Goal: Register for event/course

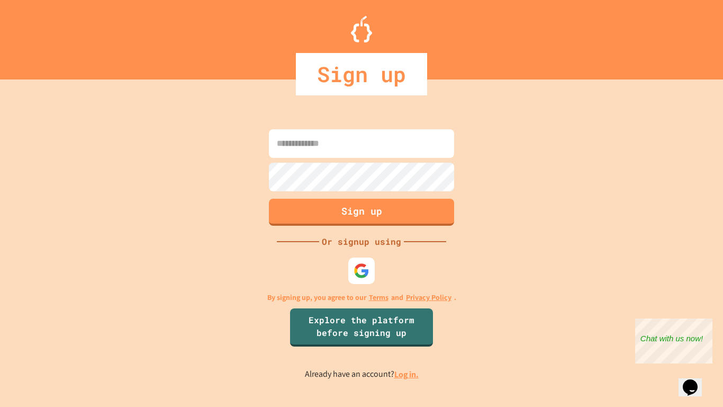
click at [354, 225] on form "Sign up" at bounding box center [361, 178] width 191 height 102
click at [355, 216] on button "Sign up" at bounding box center [361, 211] width 189 height 28
click at [316, 142] on input at bounding box center [361, 143] width 185 height 29
click at [292, 127] on form "Sign up" at bounding box center [361, 178] width 191 height 102
click at [294, 140] on input at bounding box center [361, 143] width 185 height 29
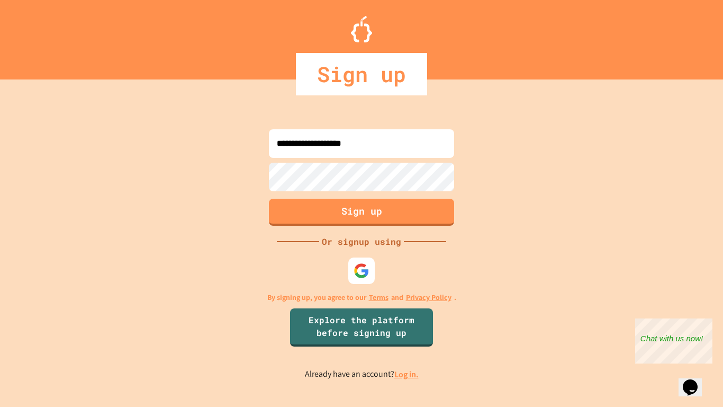
type input "**********"
click at [234, 166] on div "**********" at bounding box center [361, 254] width 723 height 306
click at [325, 208] on button "Sign up" at bounding box center [361, 211] width 189 height 28
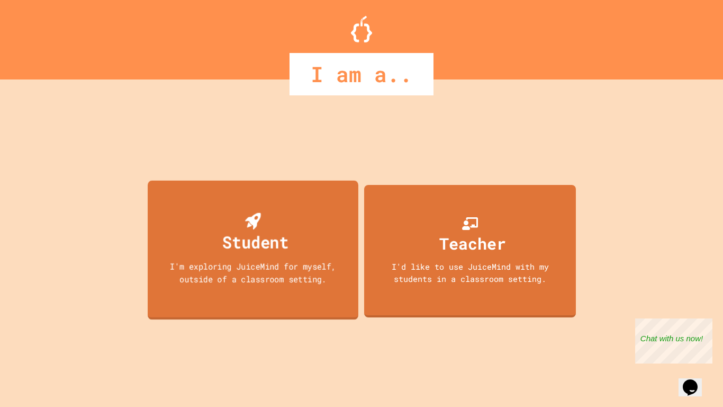
click at [283, 245] on div "Student" at bounding box center [255, 241] width 66 height 25
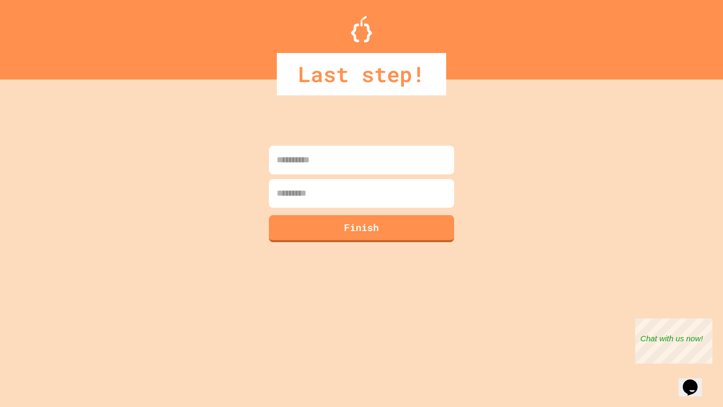
click at [324, 171] on input at bounding box center [361, 160] width 185 height 29
type input "*****"
click at [329, 195] on input at bounding box center [361, 193] width 185 height 29
type input "******"
click at [339, 227] on button "Finish" at bounding box center [361, 227] width 189 height 28
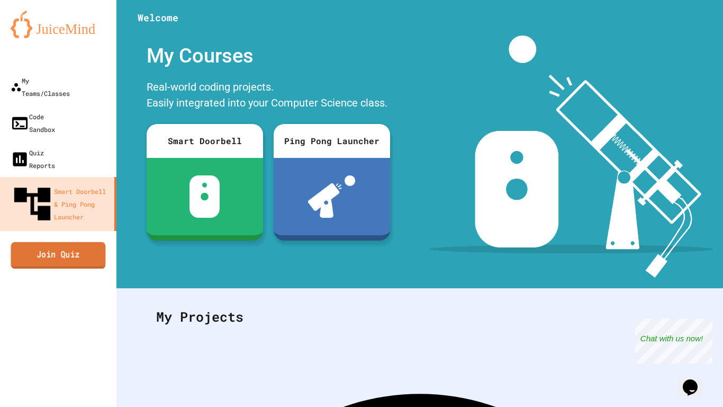
click at [40, 242] on link "Join Quiz" at bounding box center [58, 255] width 95 height 26
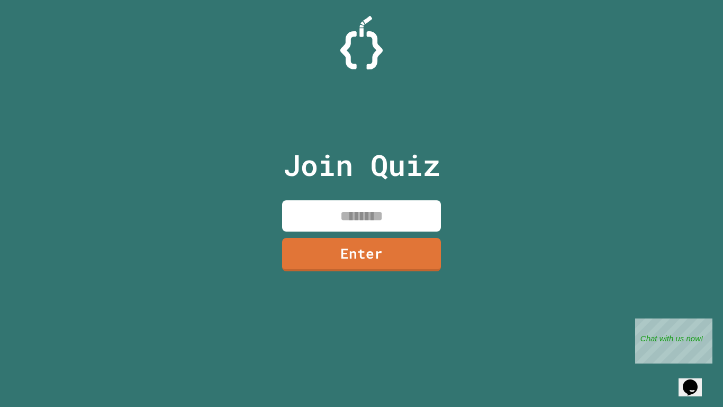
click at [321, 219] on input at bounding box center [361, 215] width 159 height 31
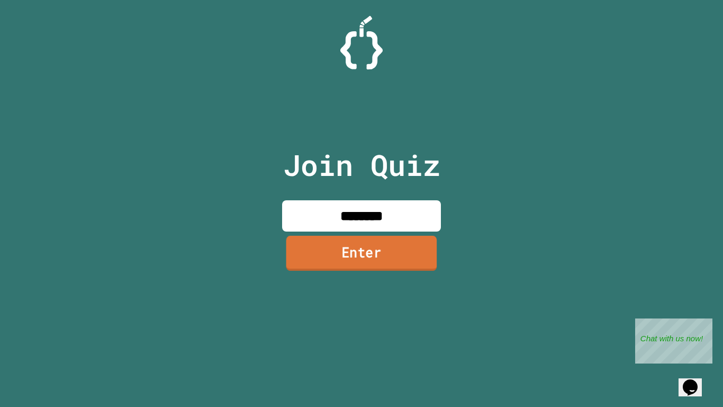
type input "********"
click at [353, 263] on link "Enter" at bounding box center [362, 253] width 151 height 35
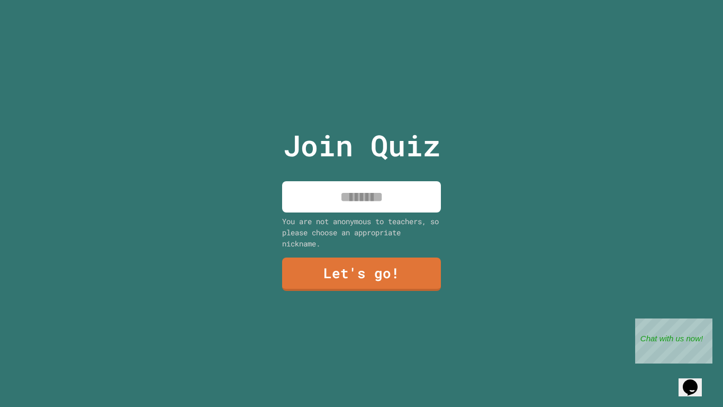
click at [339, 212] on input at bounding box center [361, 196] width 159 height 31
type input "*****"
click at [351, 265] on link "Let's go!" at bounding box center [361, 273] width 159 height 33
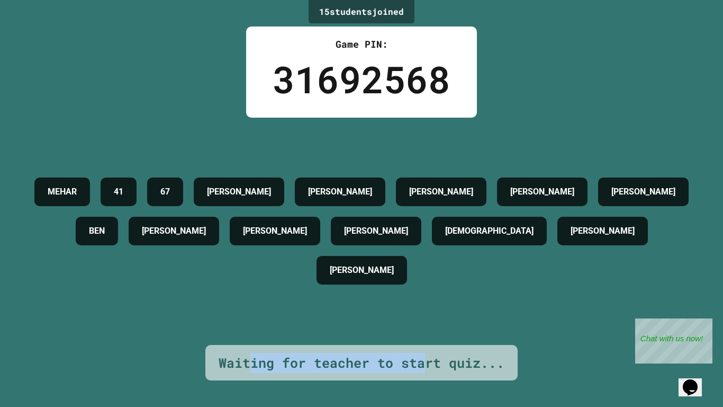
drag, startPoint x: 250, startPoint y: 365, endPoint x: 429, endPoint y: 385, distance: 180.1
click at [429, 385] on div "15 student s joined Game PIN: 31692568 MEHAR 41 67 CODER [PERSON_NAME] [PERSON_…" at bounding box center [361, 203] width 723 height 407
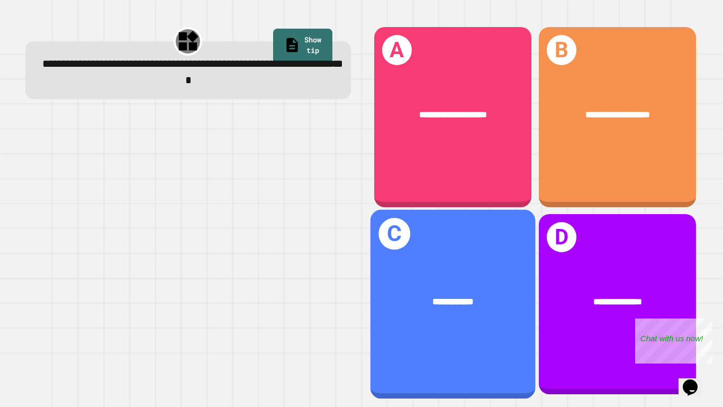
click at [492, 244] on div "**********" at bounding box center [452, 304] width 165 height 189
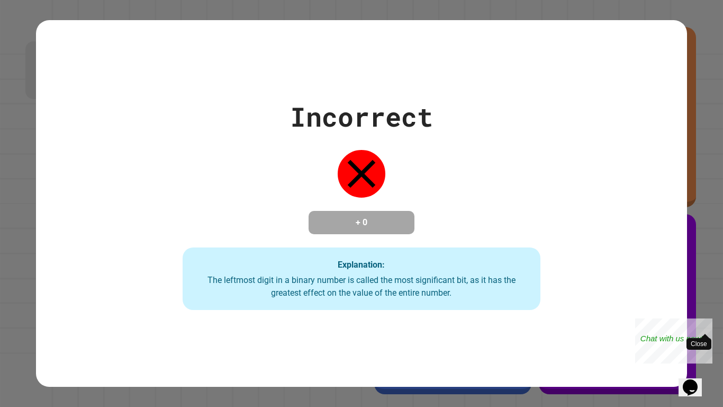
click at [710, 320] on div "Close" at bounding box center [705, 324] width 13 height 13
click at [623, 269] on div "Incorrect + 0 Explanation: The leftmost digit in a binary number is called the …" at bounding box center [361, 203] width 651 height 213
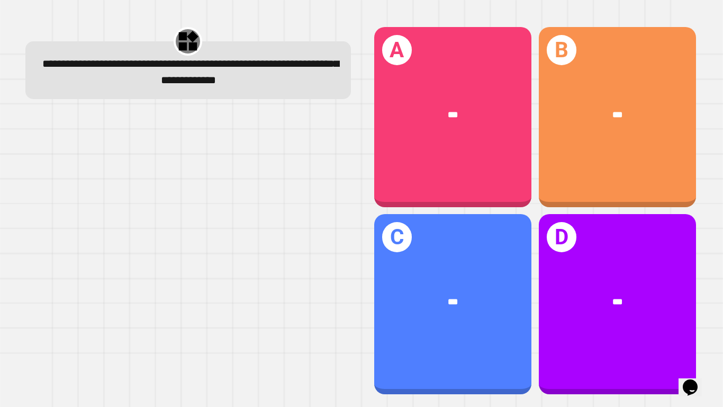
click at [215, 196] on div at bounding box center [188, 254] width 326 height 282
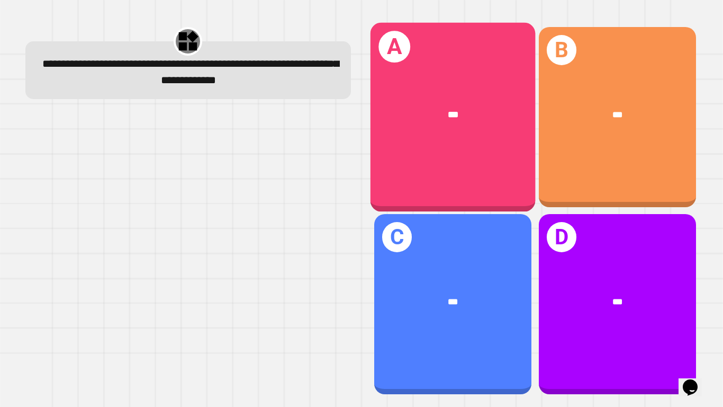
click at [436, 142] on div "A ***" at bounding box center [452, 116] width 165 height 189
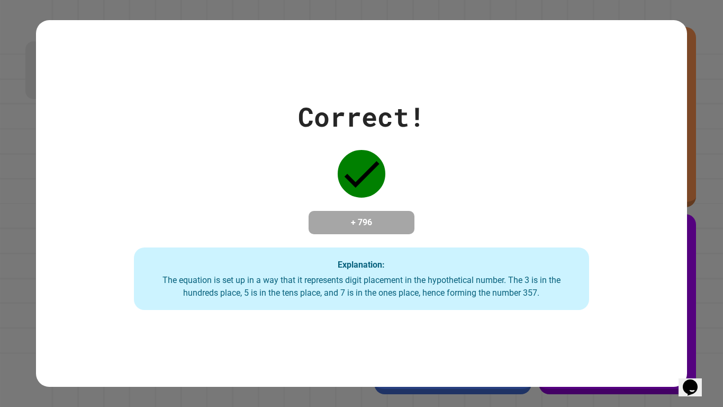
click at [696, 251] on div "Correct! + 796 Explanation: The equation is set up in a way that it represents …" at bounding box center [361, 203] width 723 height 407
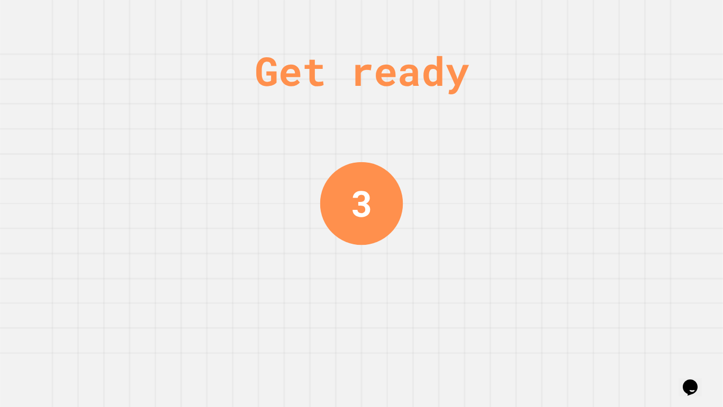
click at [620, 234] on div "Get ready 3" at bounding box center [361, 203] width 723 height 407
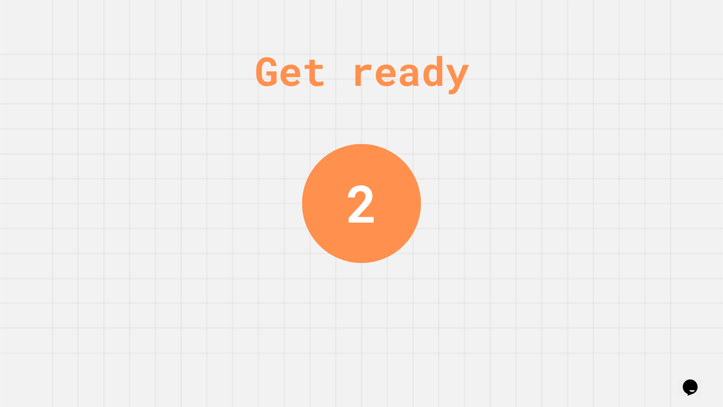
click at [394, 108] on div "Get ready 2" at bounding box center [361, 203] width 79 height 407
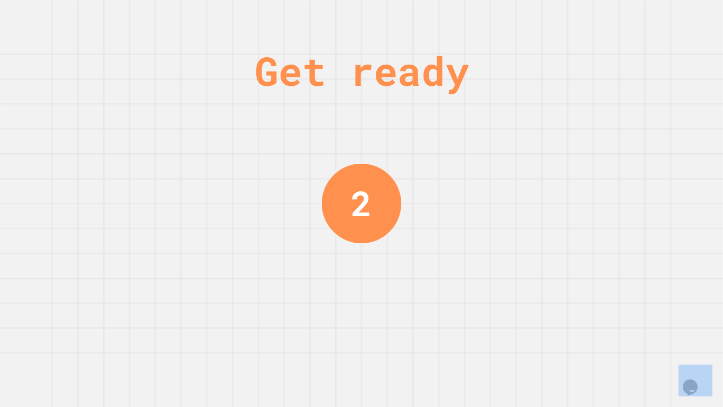
click at [394, 108] on div "Get ready 2" at bounding box center [361, 203] width 79 height 407
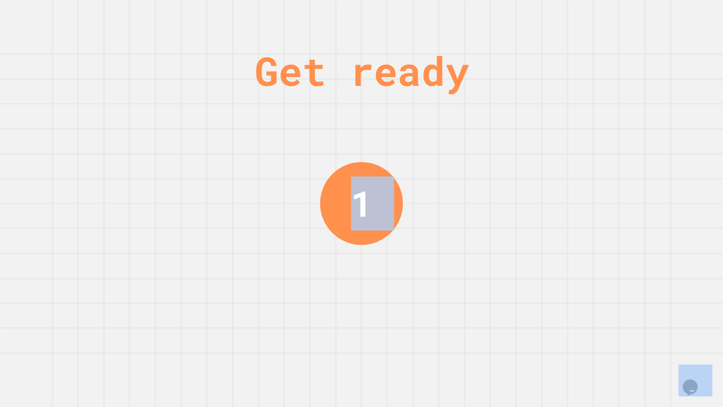
click at [394, 108] on div "Get ready 1" at bounding box center [361, 203] width 79 height 407
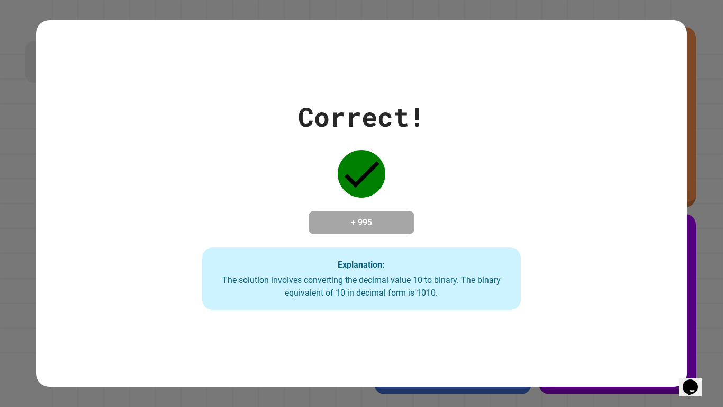
click at [23, 165] on div "Correct! + 995 Explanation: The solution involves converting the decimal value …" at bounding box center [361, 203] width 723 height 407
click at [247, 128] on div "Correct! + 995 Explanation: The solution involves converting the decimal value …" at bounding box center [361, 203] width 455 height 213
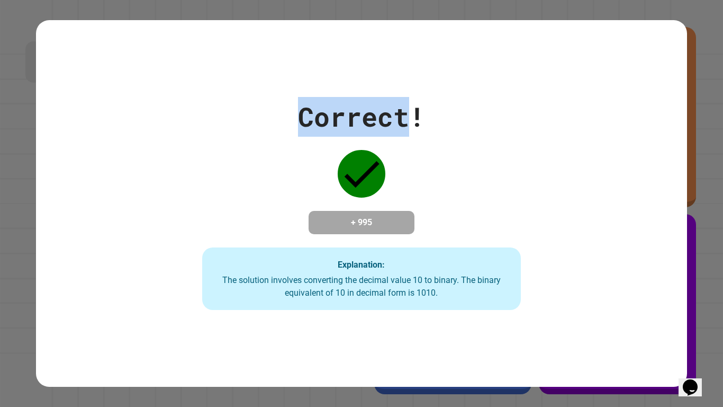
click at [247, 128] on div "Correct! + 995 Explanation: The solution involves converting the decimal value …" at bounding box center [361, 203] width 455 height 213
click at [237, 137] on div "Correct! + 995 Explanation: The solution involves converting the decimal value …" at bounding box center [361, 203] width 455 height 213
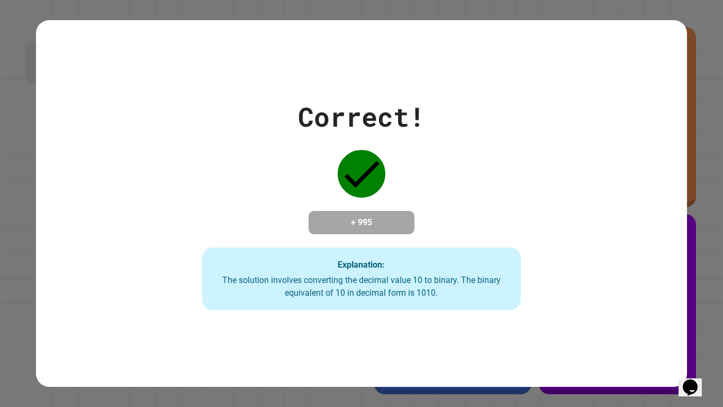
click at [118, 169] on div "Correct! + 995 Explanation: The solution involves converting the decimal value …" at bounding box center [361, 203] width 651 height 213
click at [343, 211] on div "+ 995" at bounding box center [362, 222] width 106 height 23
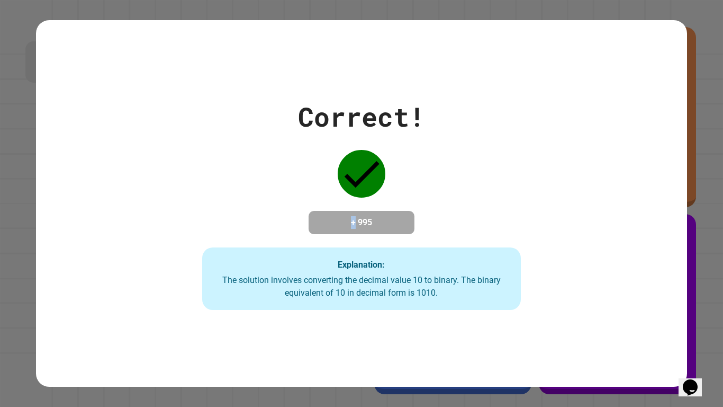
click at [325, 211] on div "+ 995" at bounding box center [362, 222] width 106 height 23
click at [292, 218] on div "Correct! + 995 Explanation: The solution involves converting the decimal value …" at bounding box center [361, 203] width 455 height 213
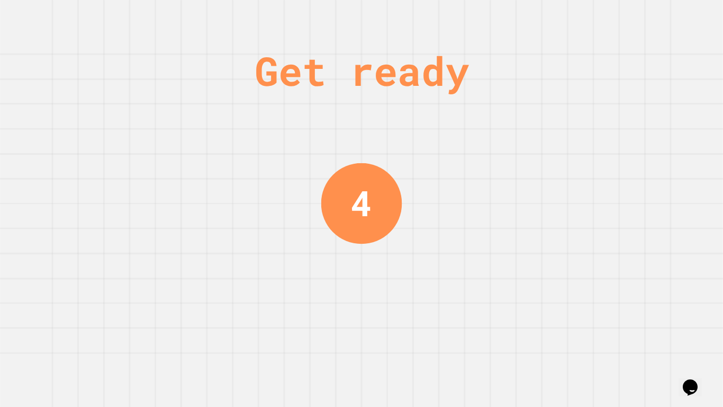
click at [219, 226] on div "Get ready 4" at bounding box center [361, 203] width 723 height 407
click at [220, 227] on div "Get ready 4" at bounding box center [361, 203] width 723 height 407
click at [220, 227] on div "Get ready 3" at bounding box center [361, 203] width 723 height 407
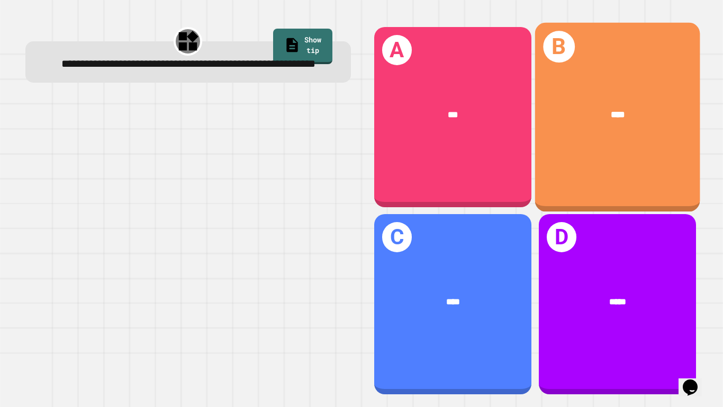
click at [613, 147] on div "B ****" at bounding box center [617, 116] width 165 height 189
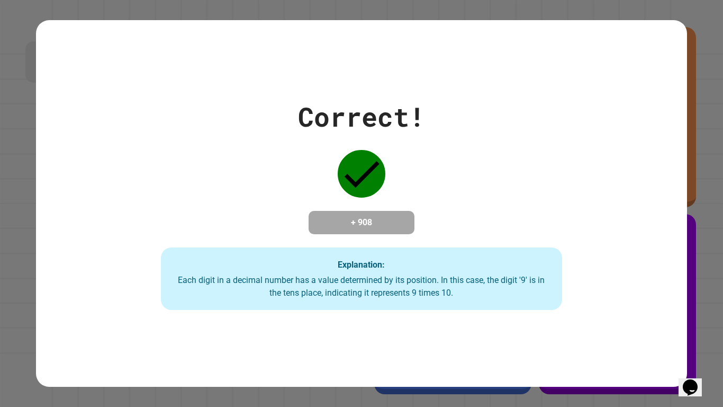
click at [694, 240] on div "Correct! + 908 Explanation: Each digit in a decimal number has a value determin…" at bounding box center [361, 203] width 723 height 407
click at [174, 189] on div "Correct! + 908 Explanation: Each digit in a decimal number has a value determin…" at bounding box center [362, 203] width 574 height 213
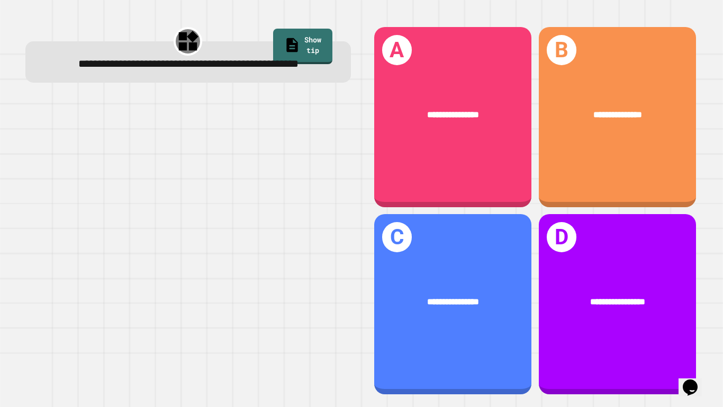
click at [174, 189] on div at bounding box center [188, 246] width 326 height 299
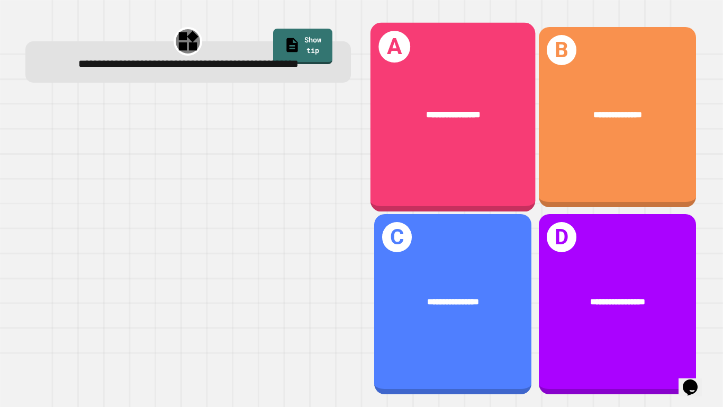
click at [468, 128] on div "**********" at bounding box center [452, 114] width 165 height 50
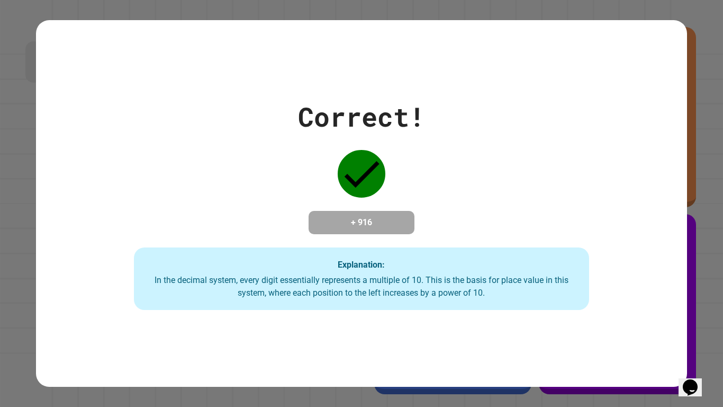
click at [361, 171] on icon at bounding box center [362, 174] width 48 height 48
click at [294, 191] on div "Correct! + 916 Explanation: In the decimal system, every digit essentially repr…" at bounding box center [361, 203] width 651 height 213
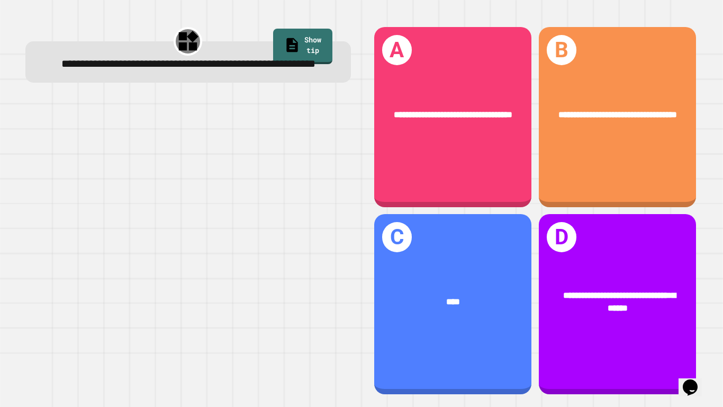
click at [266, 185] on div at bounding box center [188, 246] width 326 height 299
click at [298, 162] on div at bounding box center [188, 246] width 326 height 299
click at [343, 159] on div at bounding box center [188, 246] width 326 height 299
click at [272, 181] on div at bounding box center [188, 246] width 326 height 299
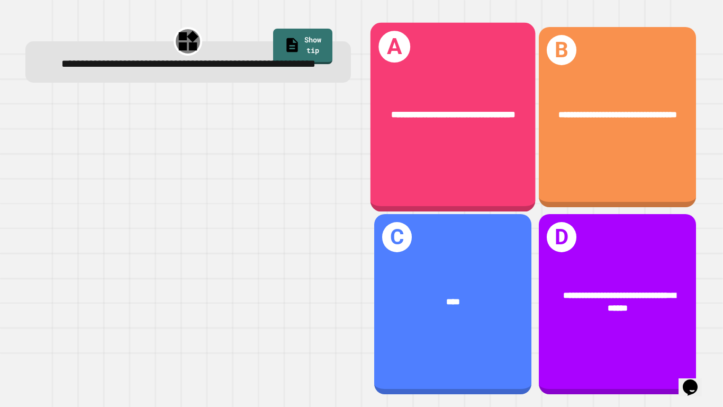
click at [385, 173] on div "**********" at bounding box center [452, 116] width 165 height 189
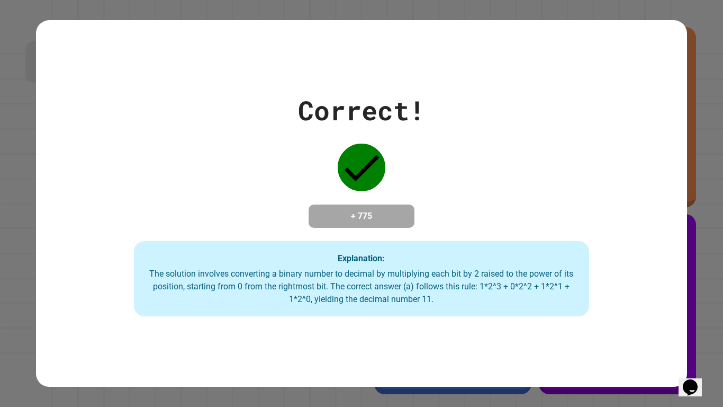
click at [652, 158] on div "Correct! + 775 Explanation: The solution involves converting a binary number to…" at bounding box center [361, 204] width 651 height 226
click at [288, 141] on div "Correct! + 775 Explanation: The solution involves converting a binary number to…" at bounding box center [361, 204] width 651 height 226
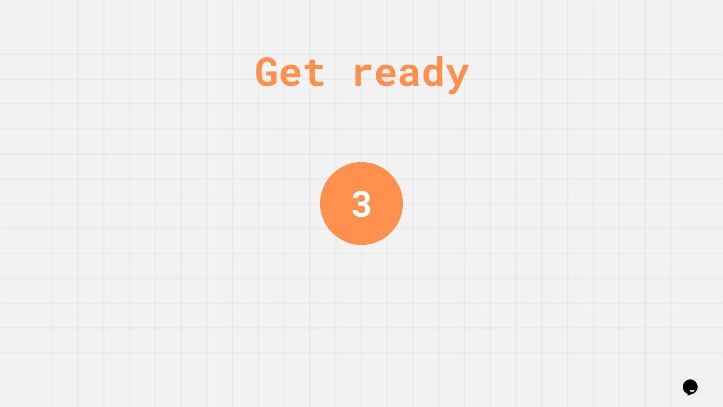
click at [199, 192] on div "Get ready 3" at bounding box center [361, 203] width 723 height 407
click at [205, 200] on div "Get ready 2" at bounding box center [361, 203] width 723 height 407
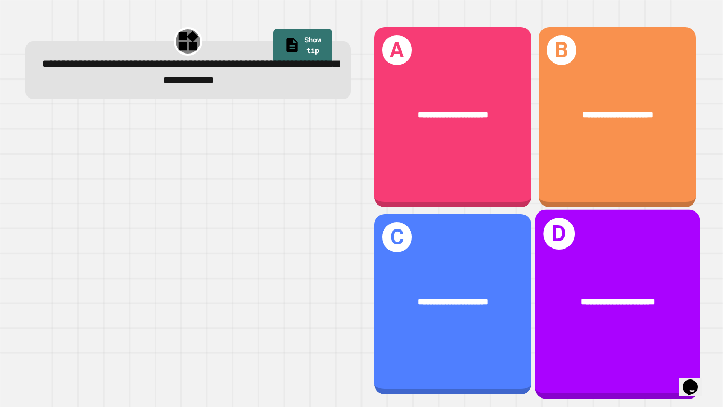
click at [588, 308] on div "**********" at bounding box center [618, 301] width 128 height 14
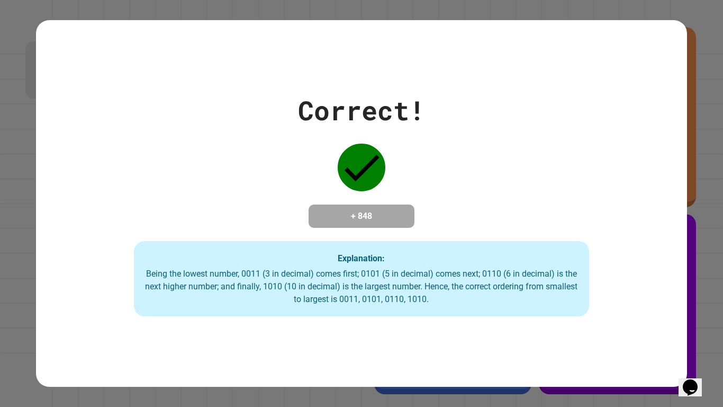
click at [138, 155] on div "Correct! + 848 Explanation: Being the lowest number, 0011 (3 in decimal) comes …" at bounding box center [361, 204] width 651 height 226
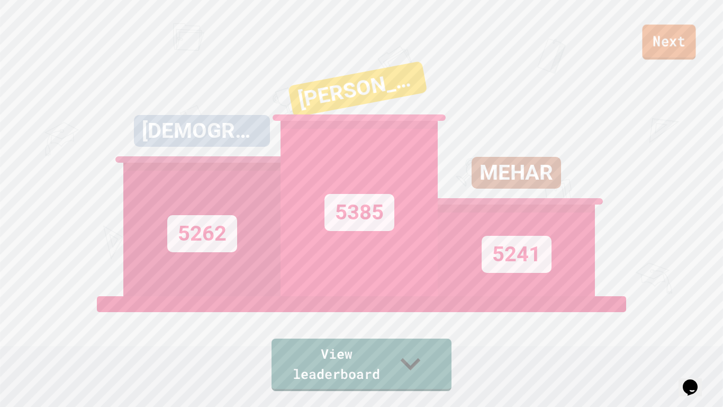
click at [645, 56] on link "Next" at bounding box center [668, 41] width 53 height 35
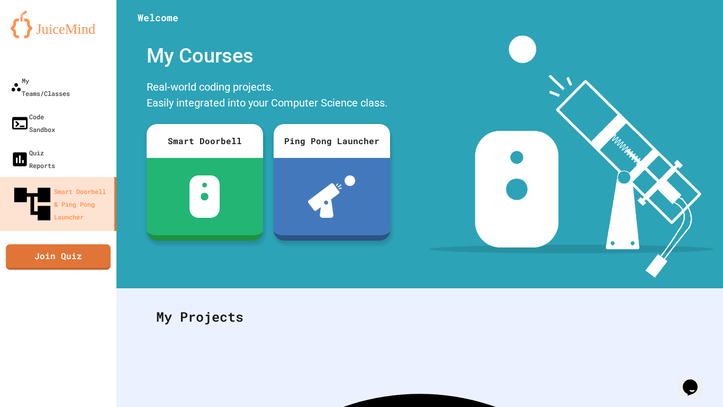
click at [476, 124] on img at bounding box center [572, 156] width 284 height 242
